Goal: Task Accomplishment & Management: Use online tool/utility

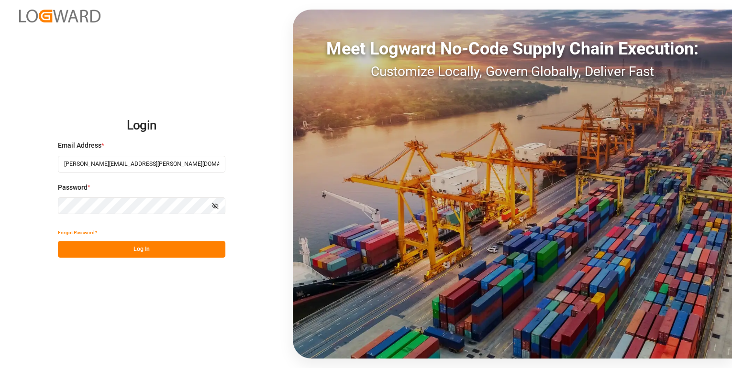
click at [156, 248] on button "Log In" at bounding box center [141, 249] width 167 height 17
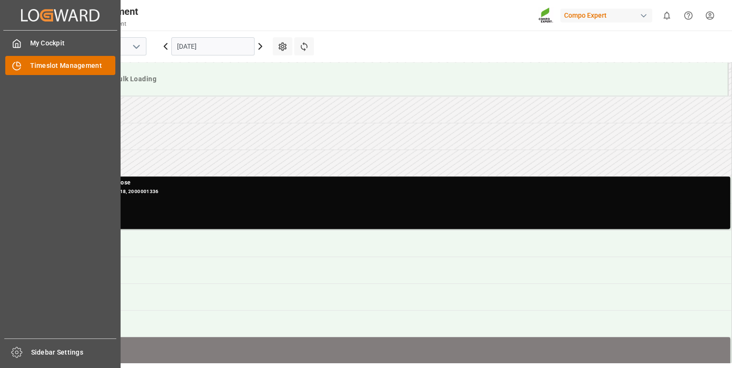
scroll to position [262, 0]
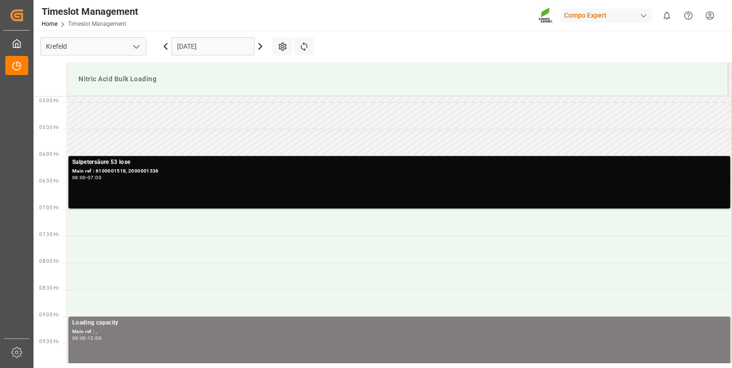
click at [261, 47] on icon at bounding box center [260, 46] width 11 height 11
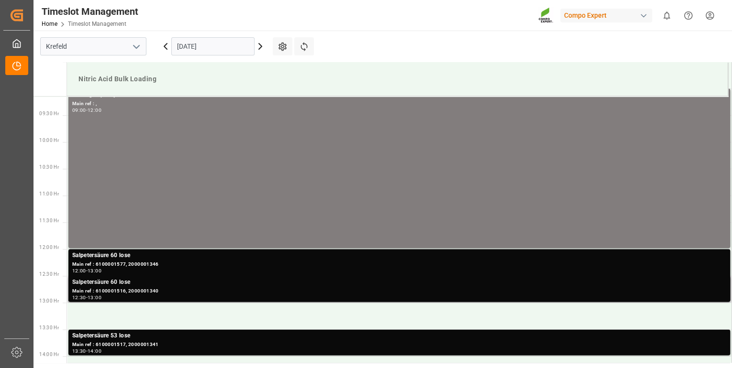
scroll to position [491, 0]
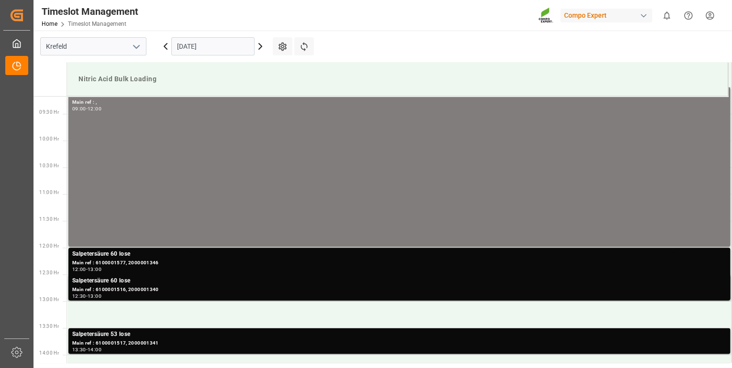
click at [403, 51] on main "[GEOGRAPHIC_DATA] [DATE] Settings Refresh Time Slots Nitric Acid Bulk Loading 0…" at bounding box center [381, 197] width 697 height 333
